Goal: Task Accomplishment & Management: Use online tool/utility

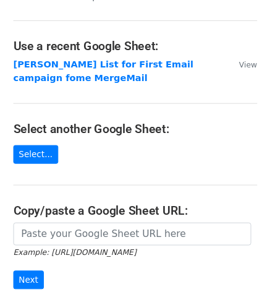
scroll to position [62, 0]
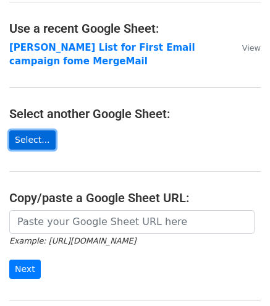
click at [35, 137] on link "Select..." at bounding box center [32, 139] width 46 height 19
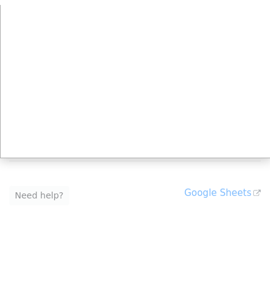
scroll to position [192, 0]
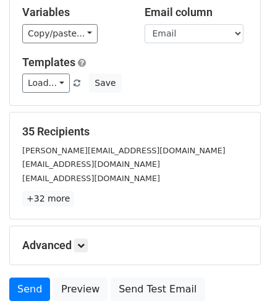
scroll to position [124, 0]
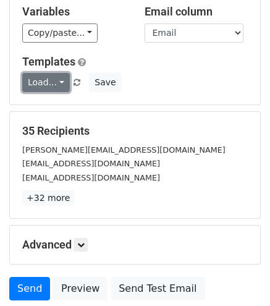
click at [54, 79] on link "Load..." at bounding box center [46, 82] width 48 height 19
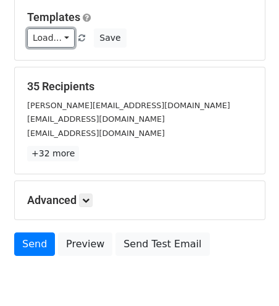
scroll to position [185, 0]
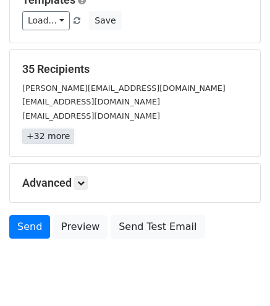
click at [63, 132] on link "+32 more" at bounding box center [48, 136] width 52 height 15
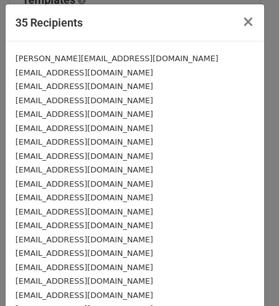
scroll to position [0, 0]
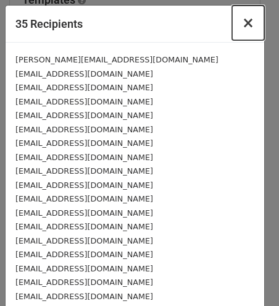
click at [242, 28] on span "×" at bounding box center [248, 22] width 12 height 17
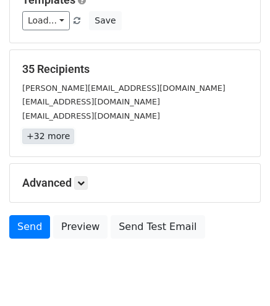
click at [57, 138] on link "+32 more" at bounding box center [48, 136] width 52 height 15
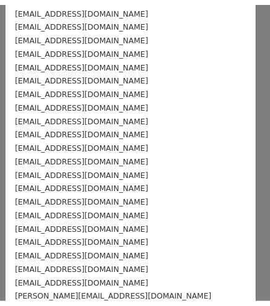
scroll to position [291, 0]
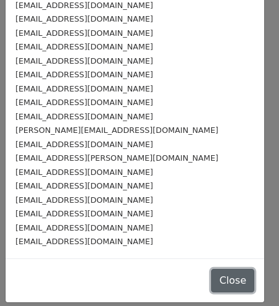
click at [214, 279] on button "Close" at bounding box center [232, 280] width 43 height 23
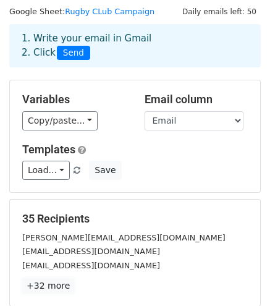
scroll to position [0, 0]
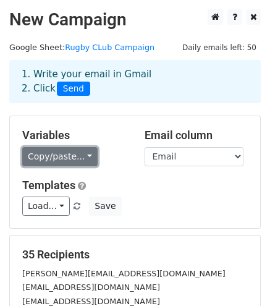
click at [82, 159] on link "Copy/paste..." at bounding box center [59, 156] width 75 height 19
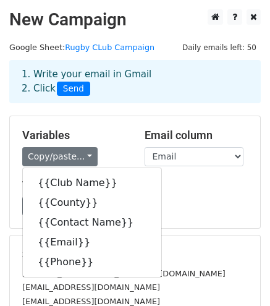
click at [206, 200] on div "Load... No templates saved Save" at bounding box center [135, 206] width 244 height 19
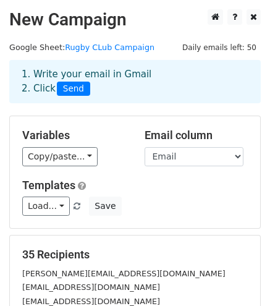
scroll to position [185, 0]
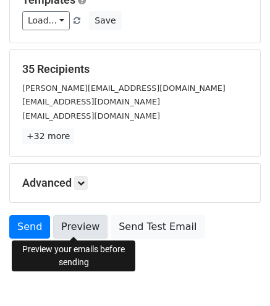
click at [82, 227] on link "Preview" at bounding box center [80, 226] width 54 height 23
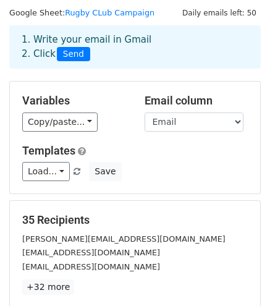
scroll to position [0, 0]
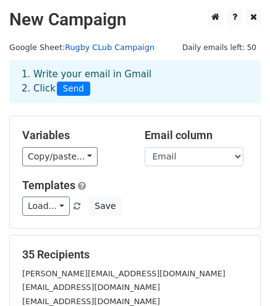
click at [113, 50] on link "Rugby CLub Campaign" at bounding box center [110, 47] width 90 height 9
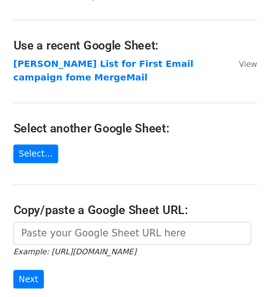
scroll to position [124, 0]
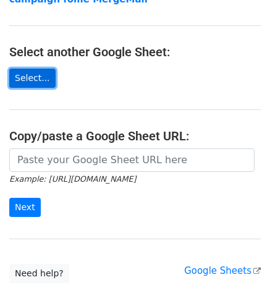
click at [31, 80] on link "Select..." at bounding box center [32, 78] width 46 height 19
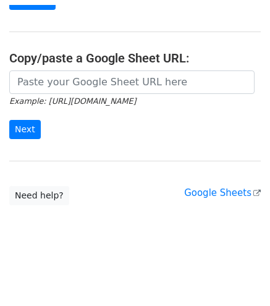
scroll to position [192, 0]
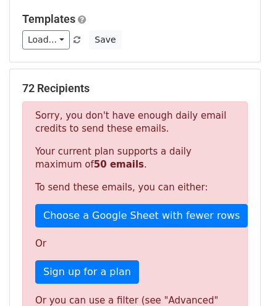
scroll to position [185, 0]
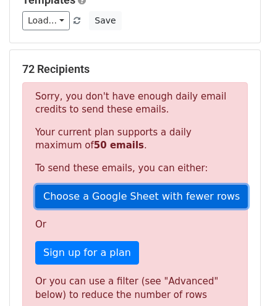
click at [119, 197] on link "Choose a Google Sheet with fewer rows" at bounding box center [141, 196] width 213 height 23
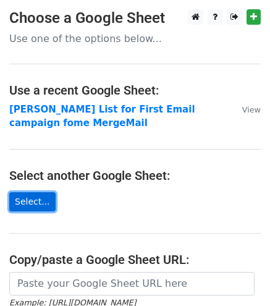
click at [23, 202] on link "Select..." at bounding box center [32, 201] width 46 height 19
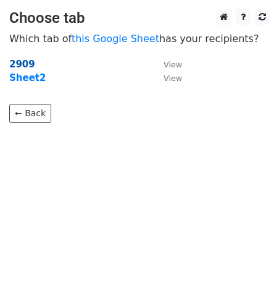
click at [30, 62] on strong "2909" at bounding box center [22, 64] width 26 height 11
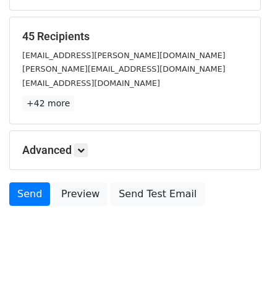
scroll to position [221, 0]
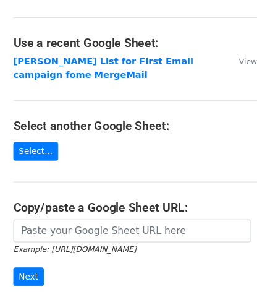
scroll to position [62, 0]
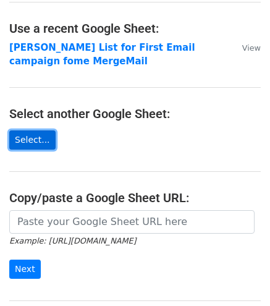
click at [36, 139] on link "Select..." at bounding box center [32, 139] width 46 height 19
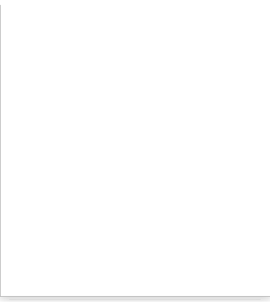
scroll to position [185, 0]
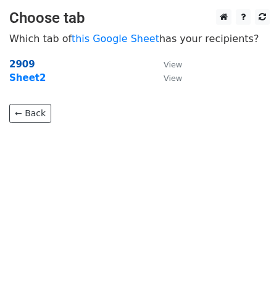
click at [27, 66] on strong "2909" at bounding box center [22, 64] width 26 height 11
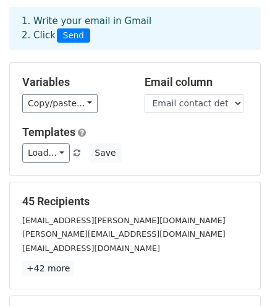
scroll to position [124, 0]
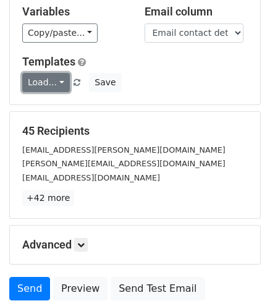
click at [61, 84] on link "Load..." at bounding box center [46, 82] width 48 height 19
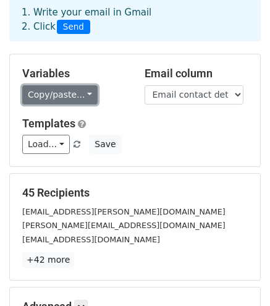
click at [82, 92] on link "Copy/paste..." at bounding box center [59, 94] width 75 height 19
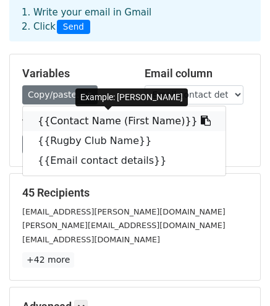
click at [90, 124] on link "{{Contact Name (First Name)}}" at bounding box center [124, 121] width 203 height 20
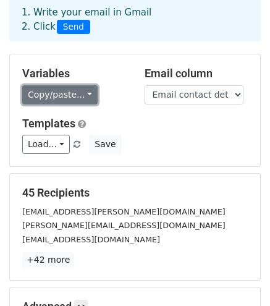
click at [77, 95] on link "Copy/paste..." at bounding box center [59, 94] width 75 height 19
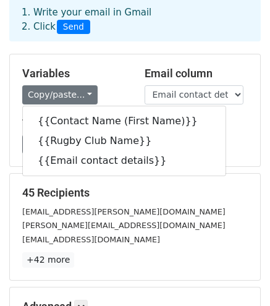
click at [228, 119] on h5 "Templates" at bounding box center [135, 124] width 226 height 14
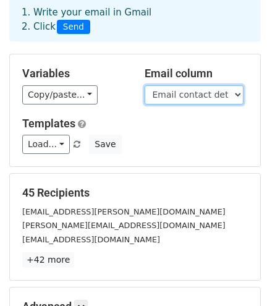
click at [232, 92] on select "Contact Name (First Name) Rugby Club Name Email contact details" at bounding box center [194, 94] width 99 height 19
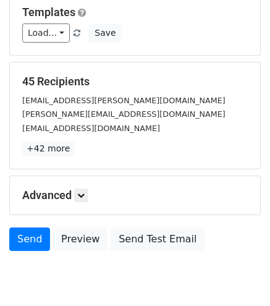
scroll to position [185, 0]
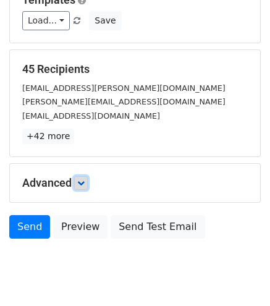
click at [88, 181] on link at bounding box center [81, 183] width 14 height 14
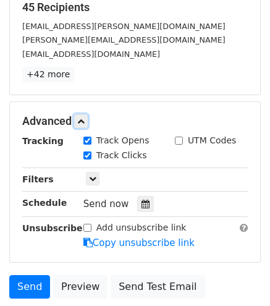
scroll to position [309, 0]
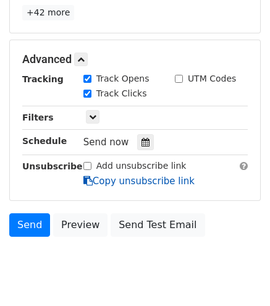
click at [101, 181] on link "Copy unsubscribe link" at bounding box center [138, 181] width 111 height 11
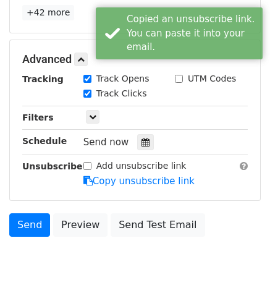
click at [87, 165] on input "Add unsubscribe link" at bounding box center [87, 166] width 8 height 8
checkbox input "true"
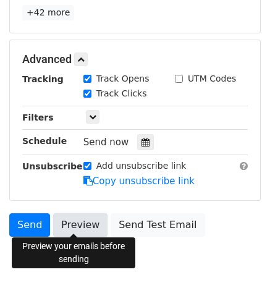
click at [67, 219] on link "Preview" at bounding box center [80, 224] width 54 height 23
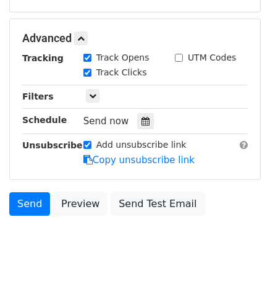
scroll to position [341, 0]
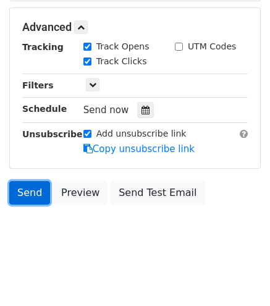
click at [26, 192] on link "Send" at bounding box center [29, 192] width 41 height 23
